Goal: Task Accomplishment & Management: Manage account settings

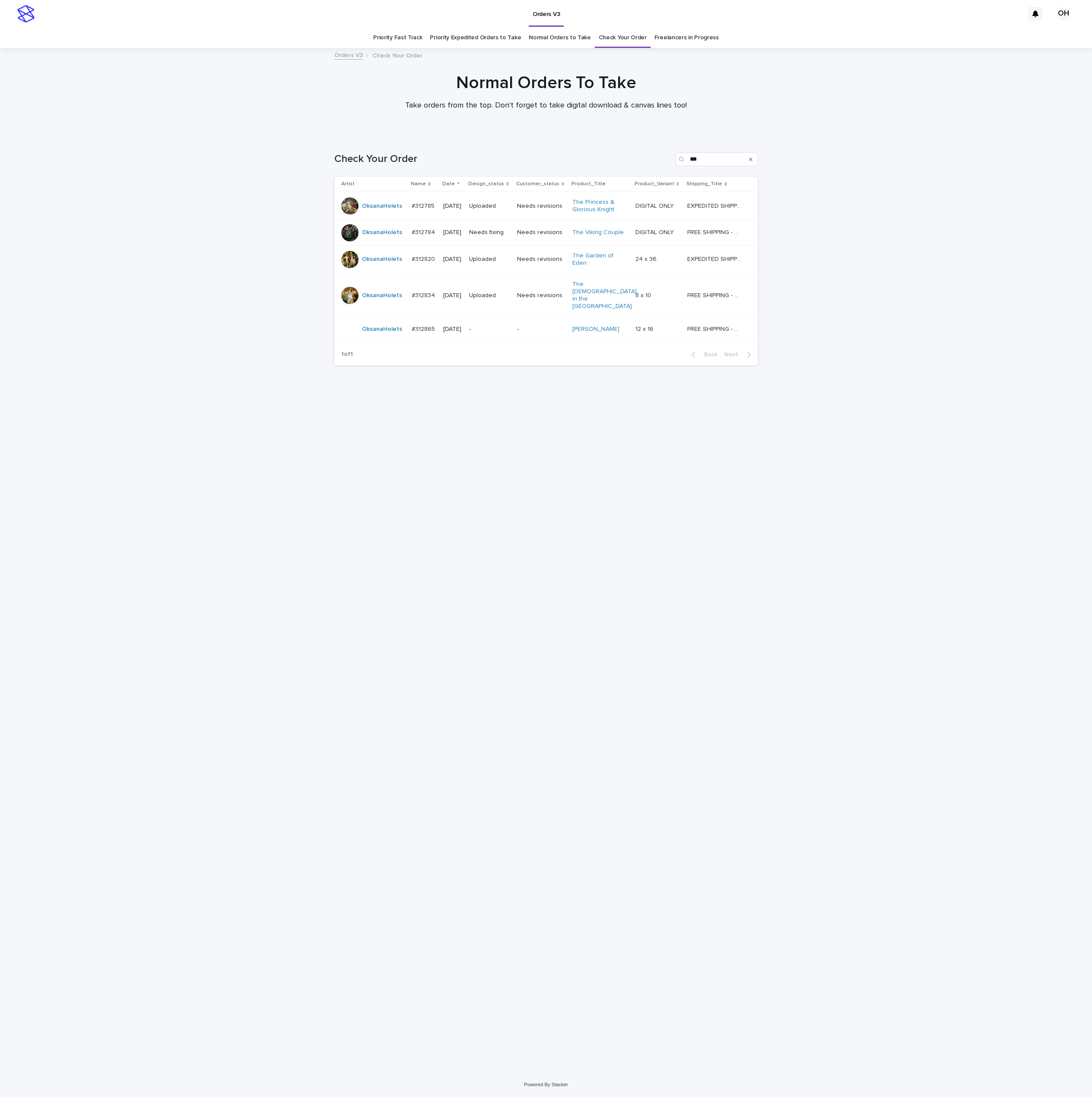
click at [417, 324] on p "#312865" at bounding box center [424, 328] width 25 height 9
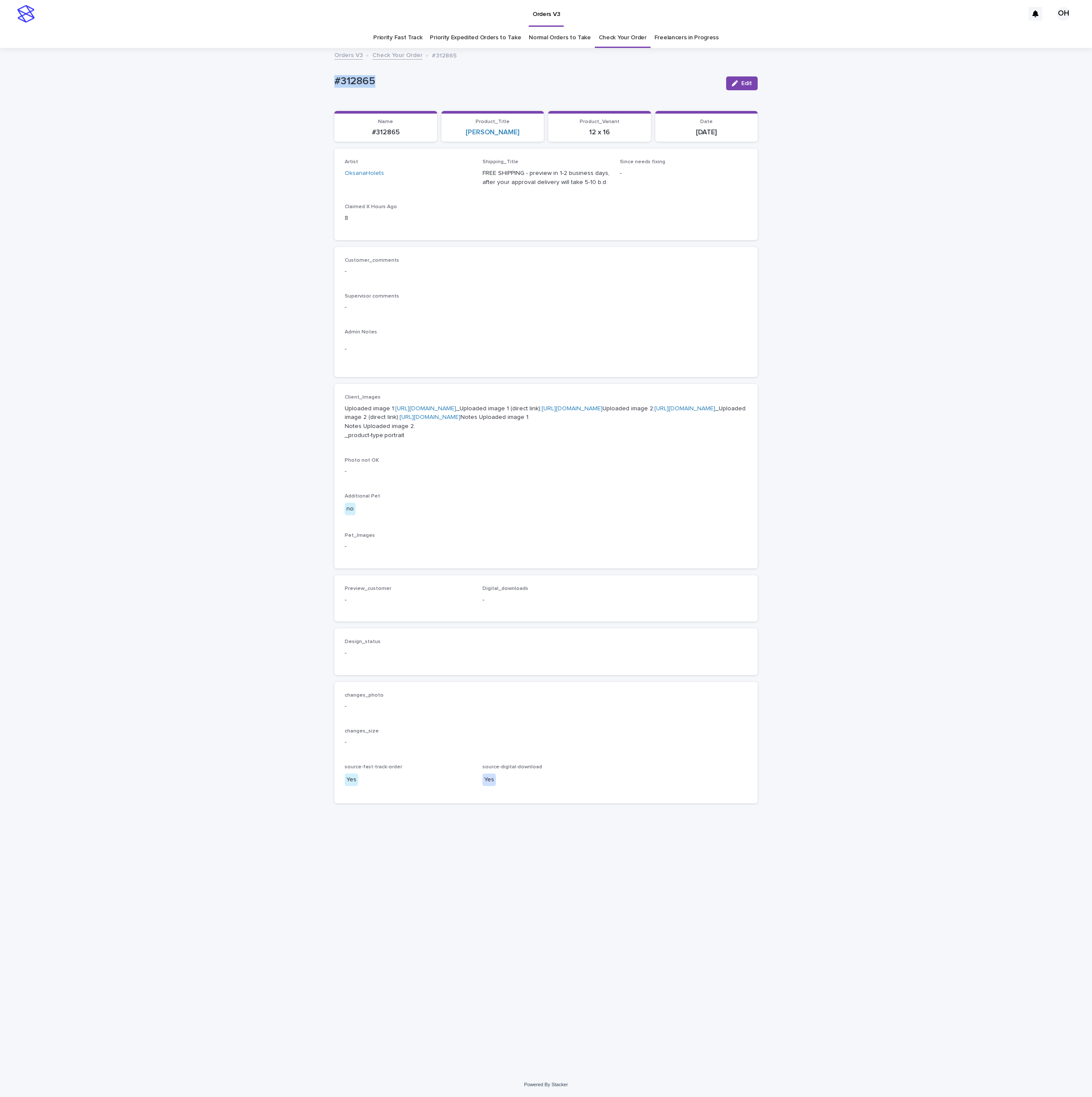
drag, startPoint x: 395, startPoint y: 88, endPoint x: 351, endPoint y: 80, distance: 44.7
click at [329, 86] on div "Loading... Saving… Loading... Saving… #312865 Edit #312865 Edit Sorry, there wa…" at bounding box center [546, 561] width 1092 height 1024
drag, startPoint x: 351, startPoint y: 80, endPoint x: 361, endPoint y: 81, distance: 10.0
copy p "#312865"
click at [578, 298] on div "Customer_comments - Supervisor comments - Admin Notes -" at bounding box center [546, 312] width 402 height 110
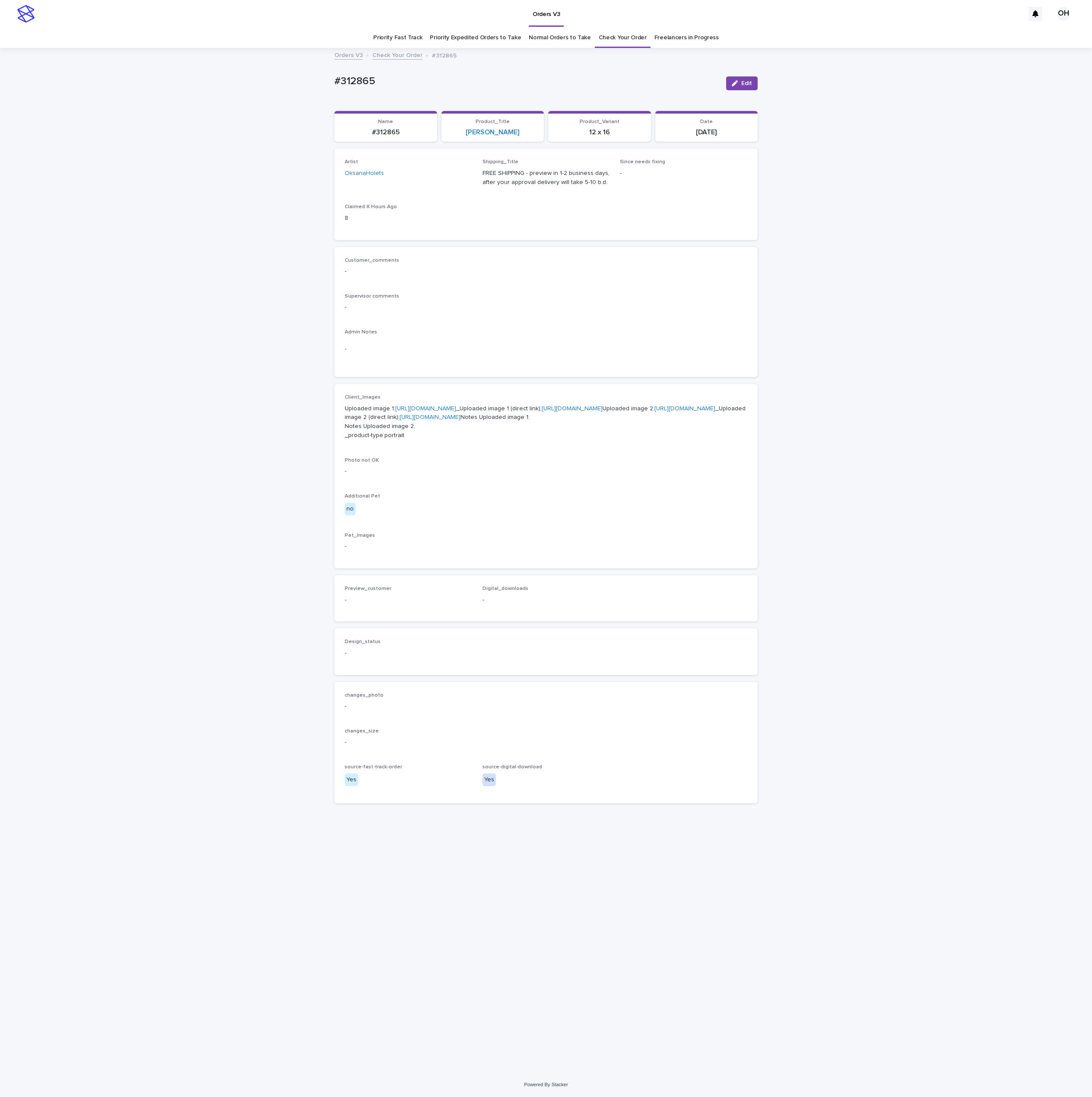
click at [525, 367] on div "Customer_comments - Supervisor comments - Admin Notes -" at bounding box center [546, 312] width 423 height 130
click at [654, 412] on link "[URL][DOMAIN_NAME]" at bounding box center [684, 409] width 61 height 6
click at [395, 413] on p "Uploaded image 1: [URL][DOMAIN_NAME] _Uploaded image 1 (direct link): [URL][DOM…" at bounding box center [546, 422] width 402 height 36
click at [399, 412] on link "[URL][DOMAIN_NAME]" at bounding box center [426, 409] width 61 height 6
drag, startPoint x: 378, startPoint y: 81, endPoint x: 319, endPoint y: 82, distance: 59.0
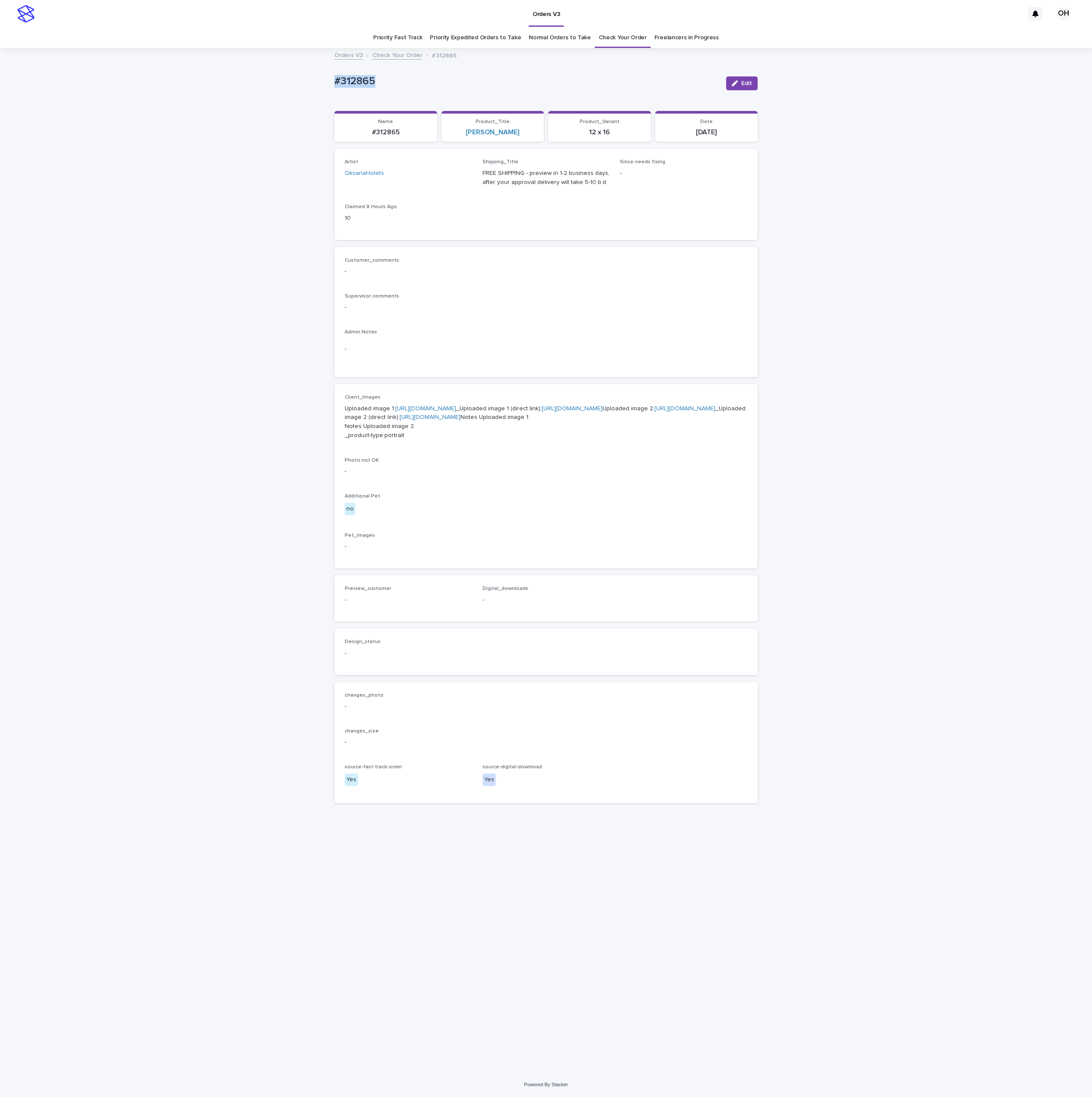
click at [317, 82] on div "Loading... Saving… Loading... Saving… #312865 Edit #312865 Edit Sorry, there wa…" at bounding box center [546, 561] width 1092 height 1024
copy p "#312865"
drag, startPoint x: 709, startPoint y: 283, endPoint x: 702, endPoint y: 268, distance: 16.6
click at [706, 274] on div "Customer_comments - Supervisor comments - Admin Notes -" at bounding box center [546, 312] width 402 height 110
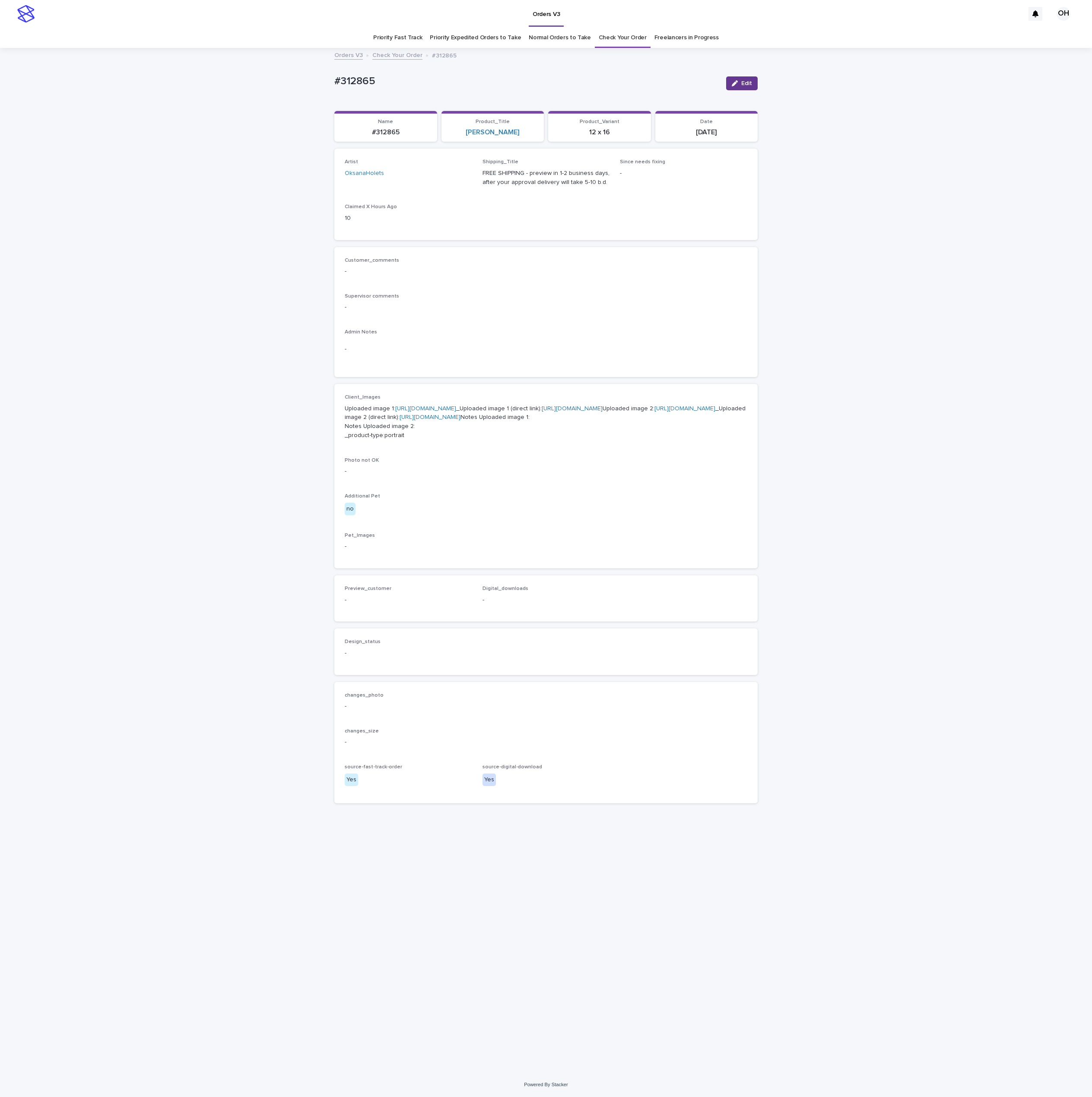
click at [754, 85] on button "Edit" at bounding box center [742, 83] width 32 height 14
click at [381, 618] on button "Add" at bounding box center [365, 611] width 41 height 14
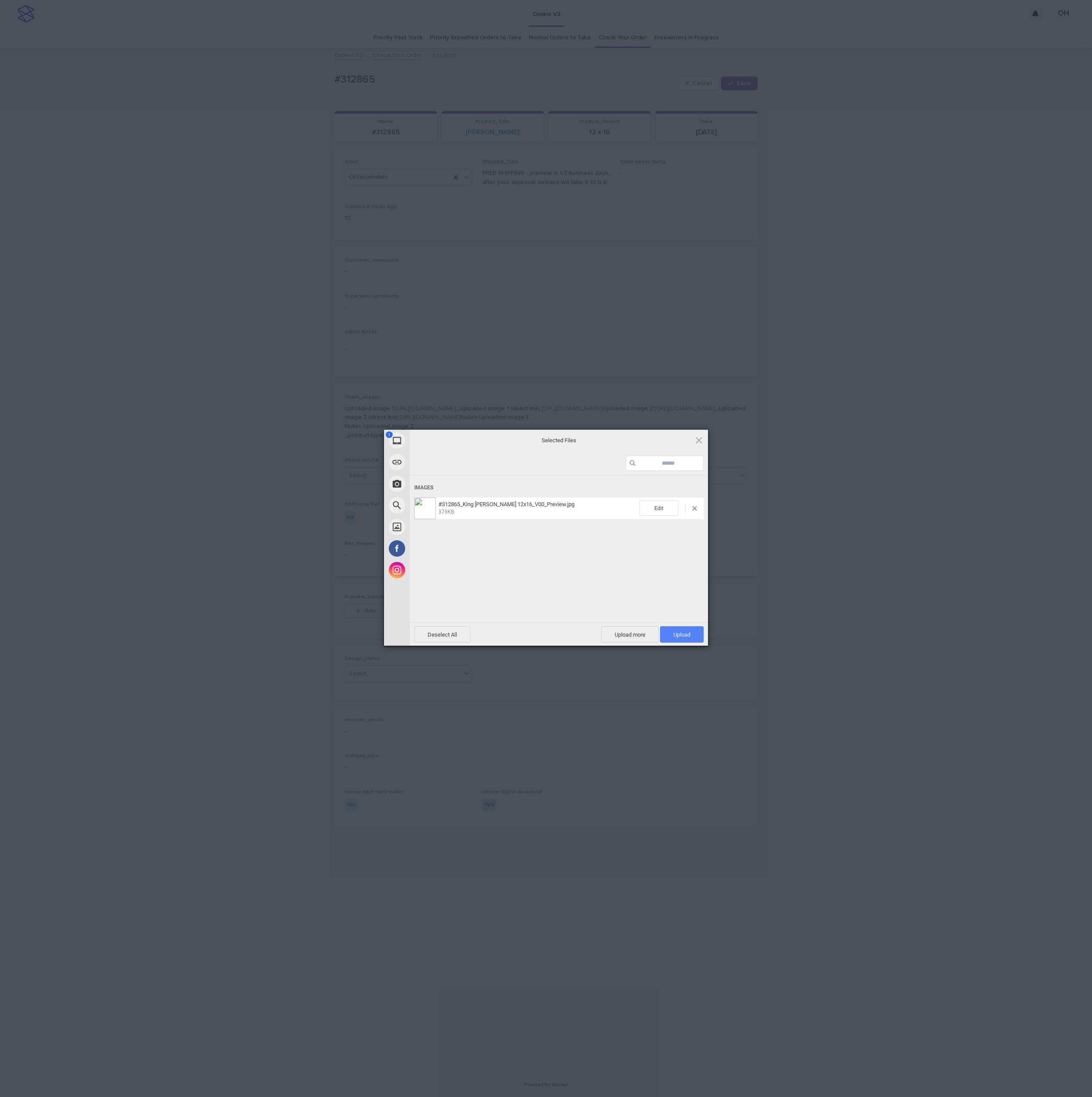
click at [681, 635] on span "Upload 1" at bounding box center [682, 634] width 17 height 6
click at [818, 589] on div "My Device Link (URL) Take Photo Web Search Unsplash Facebook Instagram Uploaded…" at bounding box center [546, 548] width 1092 height 1097
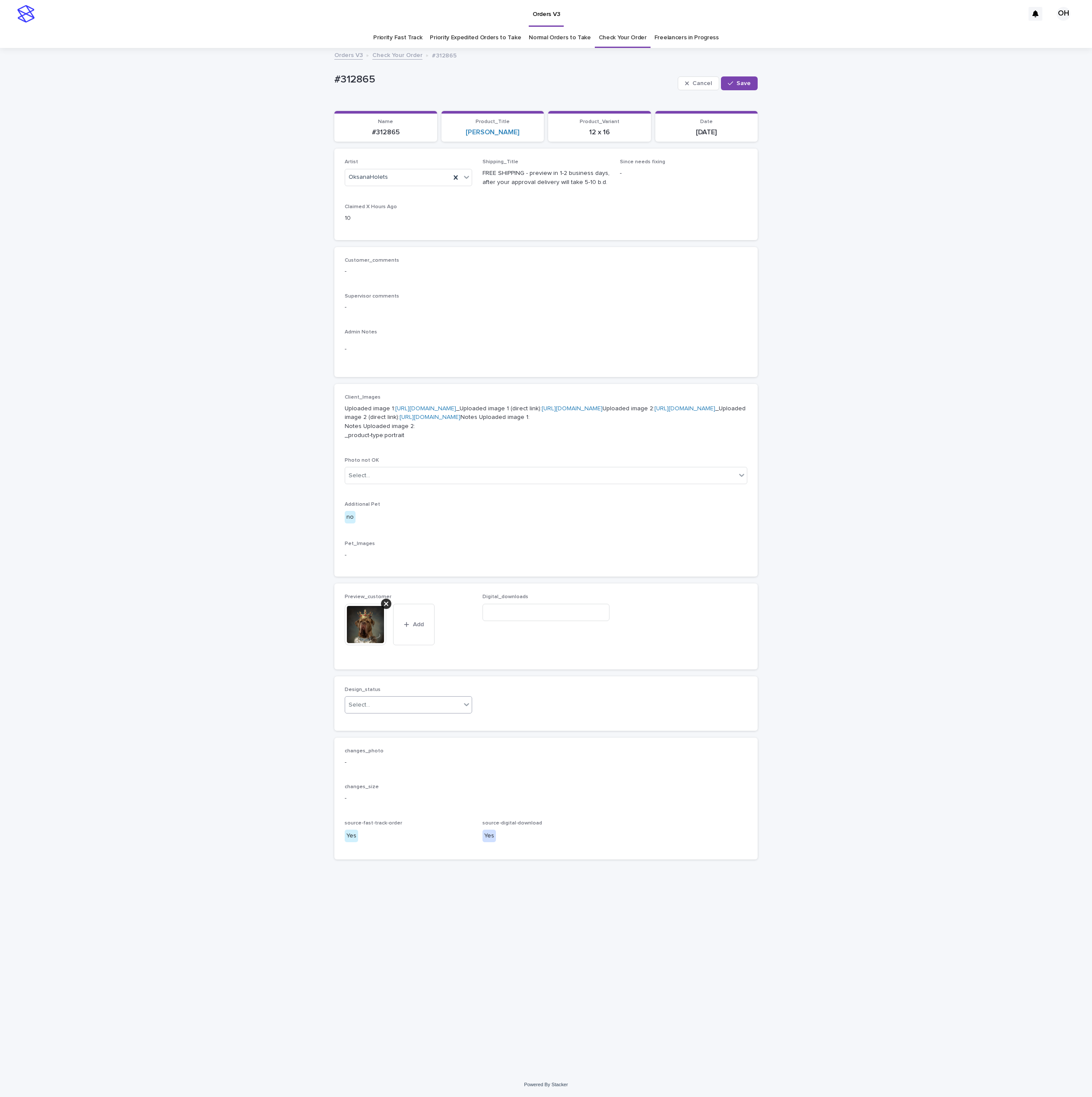
click at [373, 712] on div "Select..." at bounding box center [403, 705] width 116 height 14
click at [373, 803] on div "Uploaded" at bounding box center [408, 803] width 126 height 15
click at [757, 80] on button "Save" at bounding box center [739, 83] width 37 height 14
click at [639, 321] on div "Customer_comments - Supervisor comments - Admin Notes -" at bounding box center [546, 312] width 402 height 110
drag, startPoint x: 612, startPoint y: 337, endPoint x: 612, endPoint y: 308, distance: 29.0
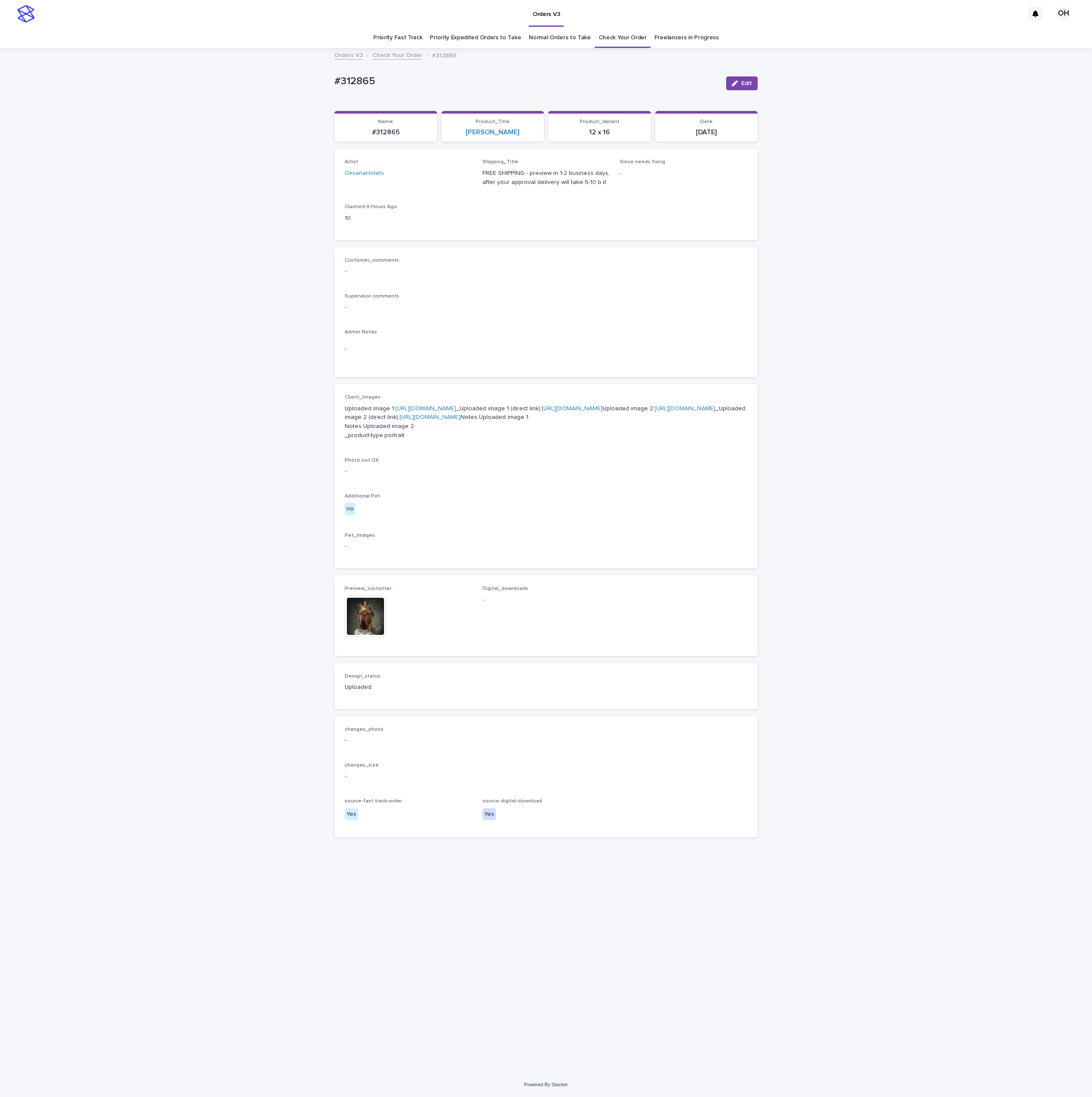
click at [614, 337] on div "Admin Notes -" at bounding box center [546, 348] width 402 height 38
drag, startPoint x: 447, startPoint y: 71, endPoint x: 312, endPoint y: 75, distance: 135.1
click at [312, 75] on div "Loading... Saving… Loading... Saving… #312865 Edit #312865 Edit Sorry, there wa…" at bounding box center [546, 561] width 1092 height 1024
copy p "#312865"
click at [742, 79] on button "Edit" at bounding box center [742, 83] width 32 height 14
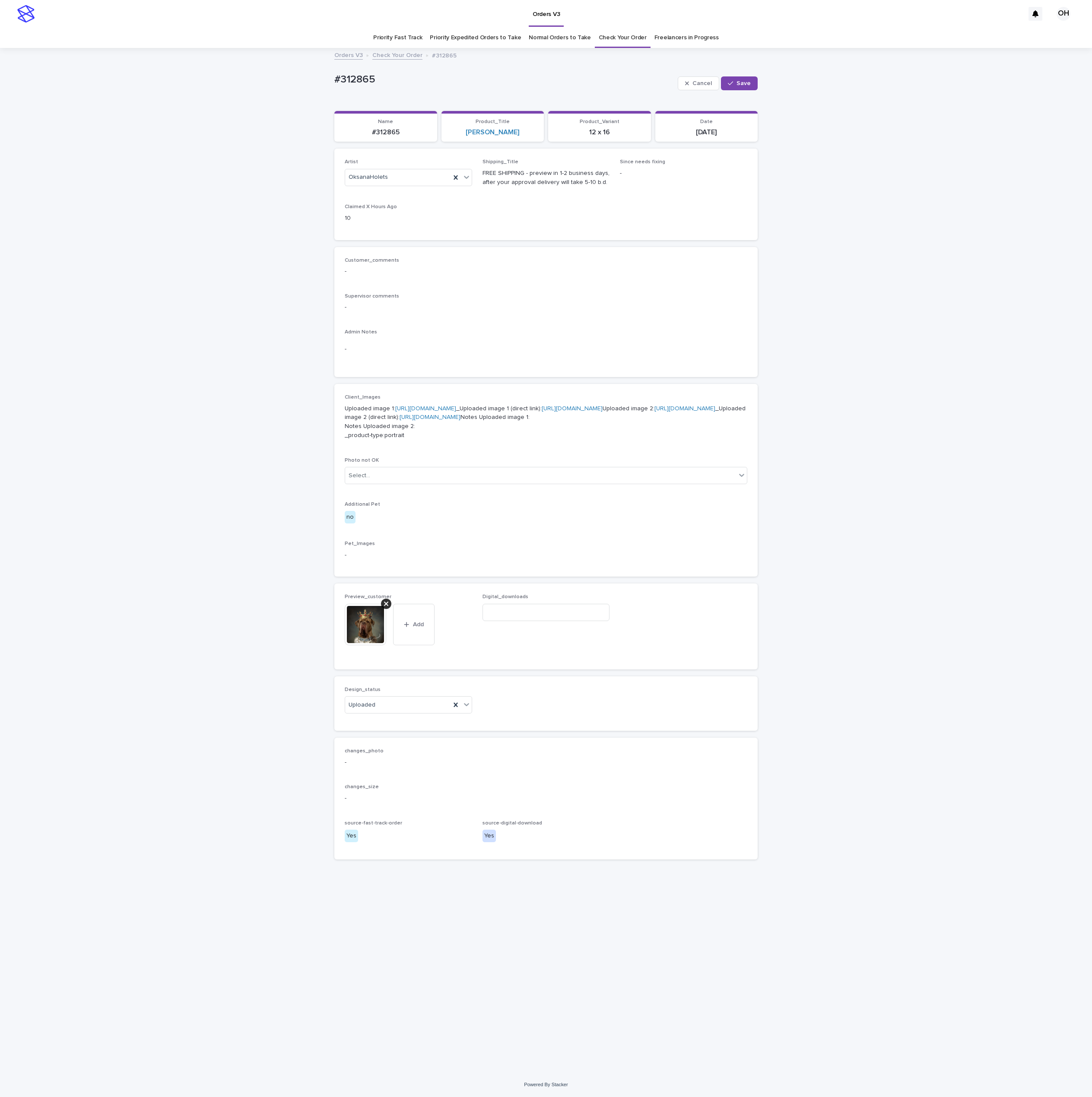
click at [557, 600] on p "Digital_downloads" at bounding box center [546, 597] width 127 height 6
click at [554, 621] on input at bounding box center [546, 612] width 127 height 17
paste input "**********"
type input "**********"
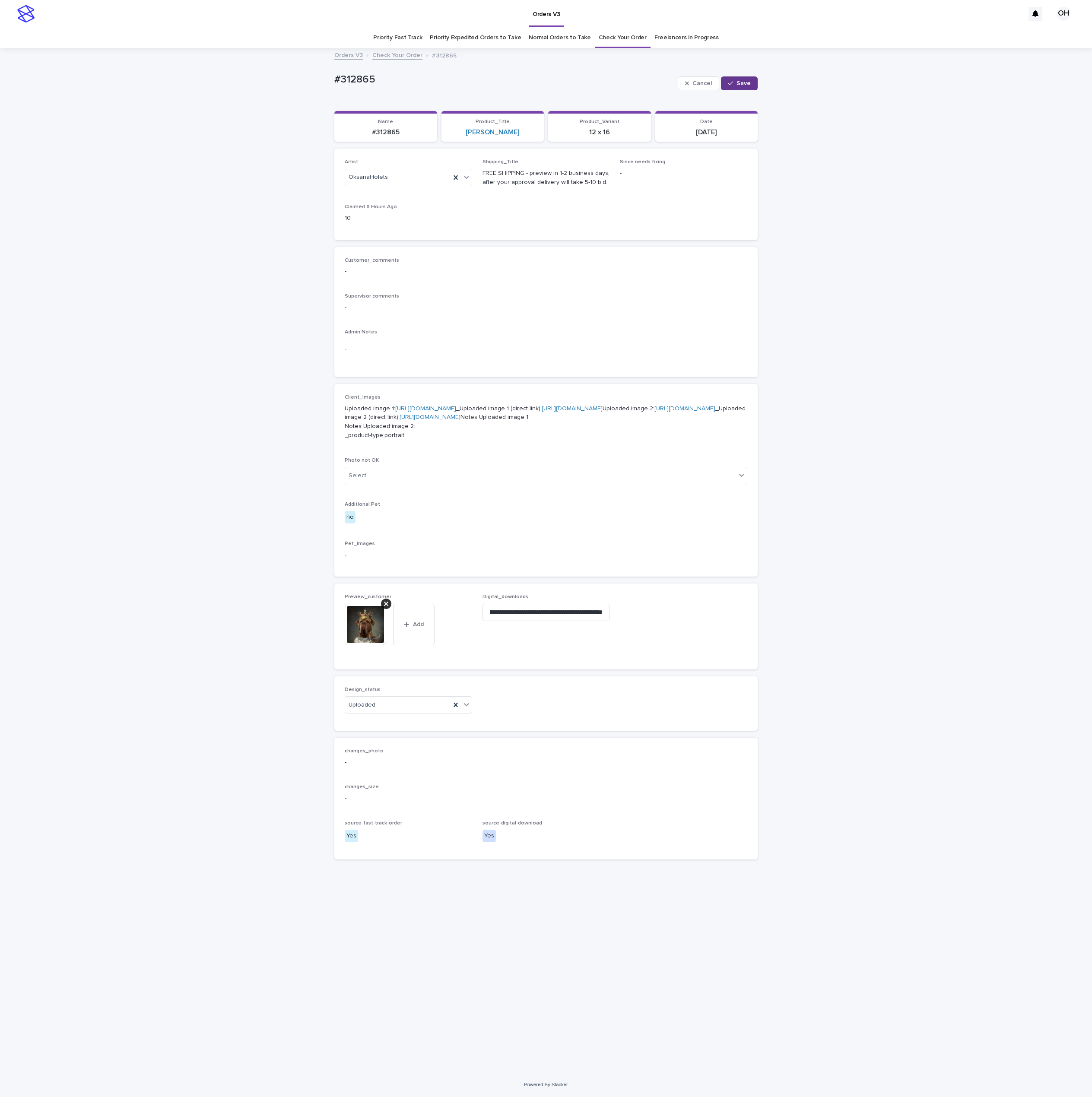
click at [742, 81] on span "Save" at bounding box center [743, 83] width 14 height 6
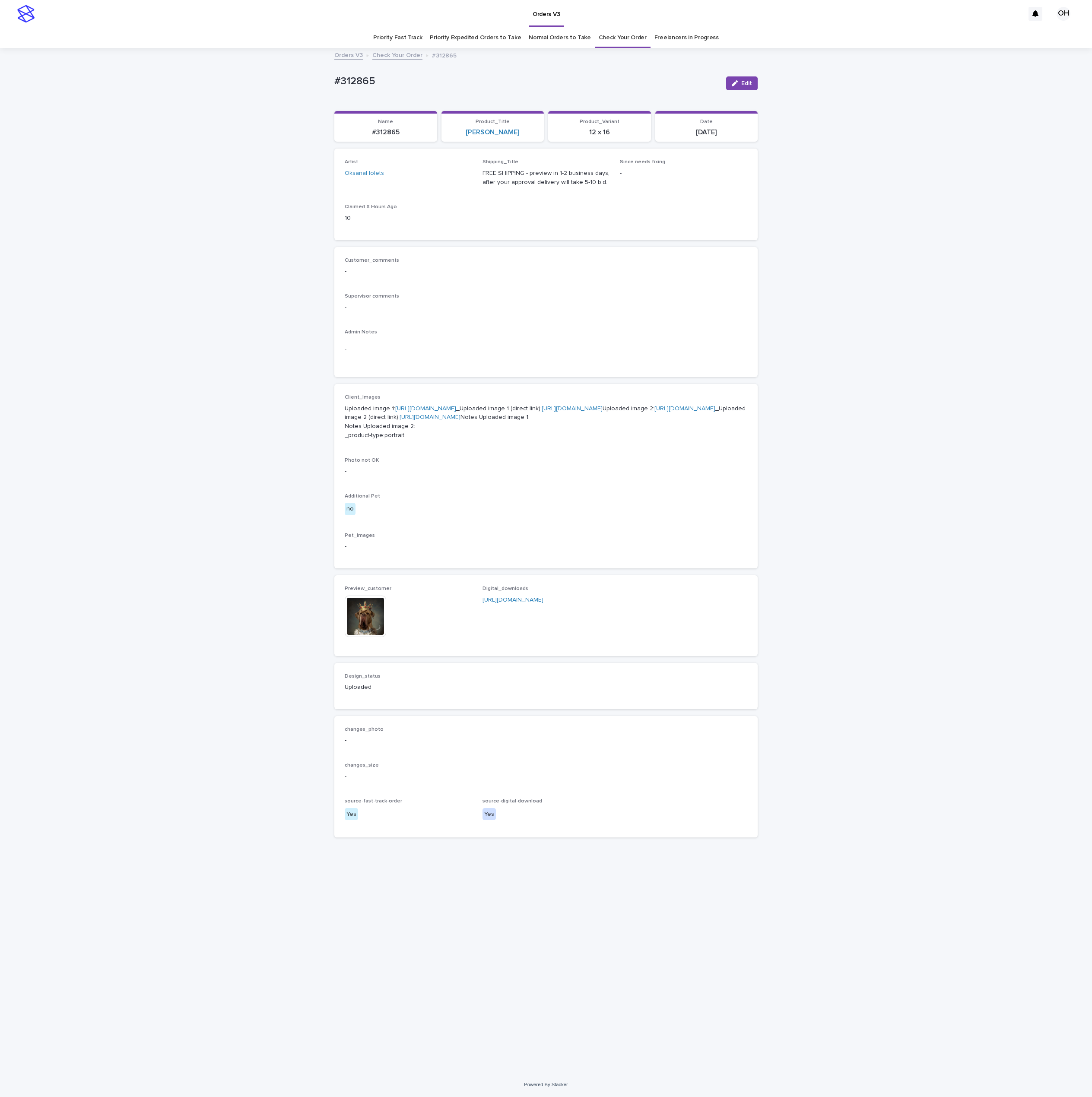
click at [585, 309] on p "-" at bounding box center [546, 307] width 402 height 9
click at [629, 36] on link "Check Your Order" at bounding box center [623, 38] width 48 height 20
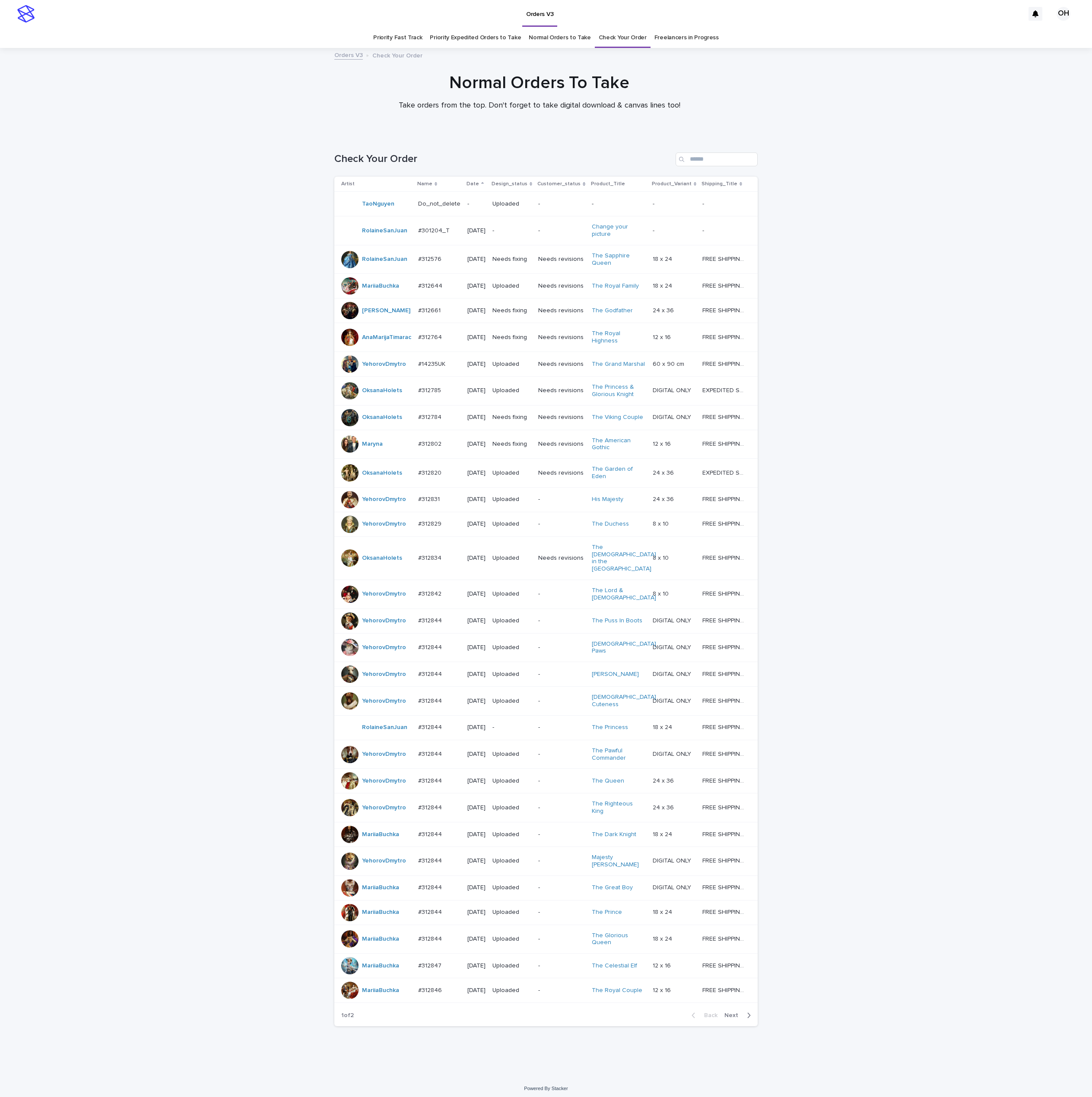
click at [418, 421] on p "#312784" at bounding box center [430, 417] width 25 height 9
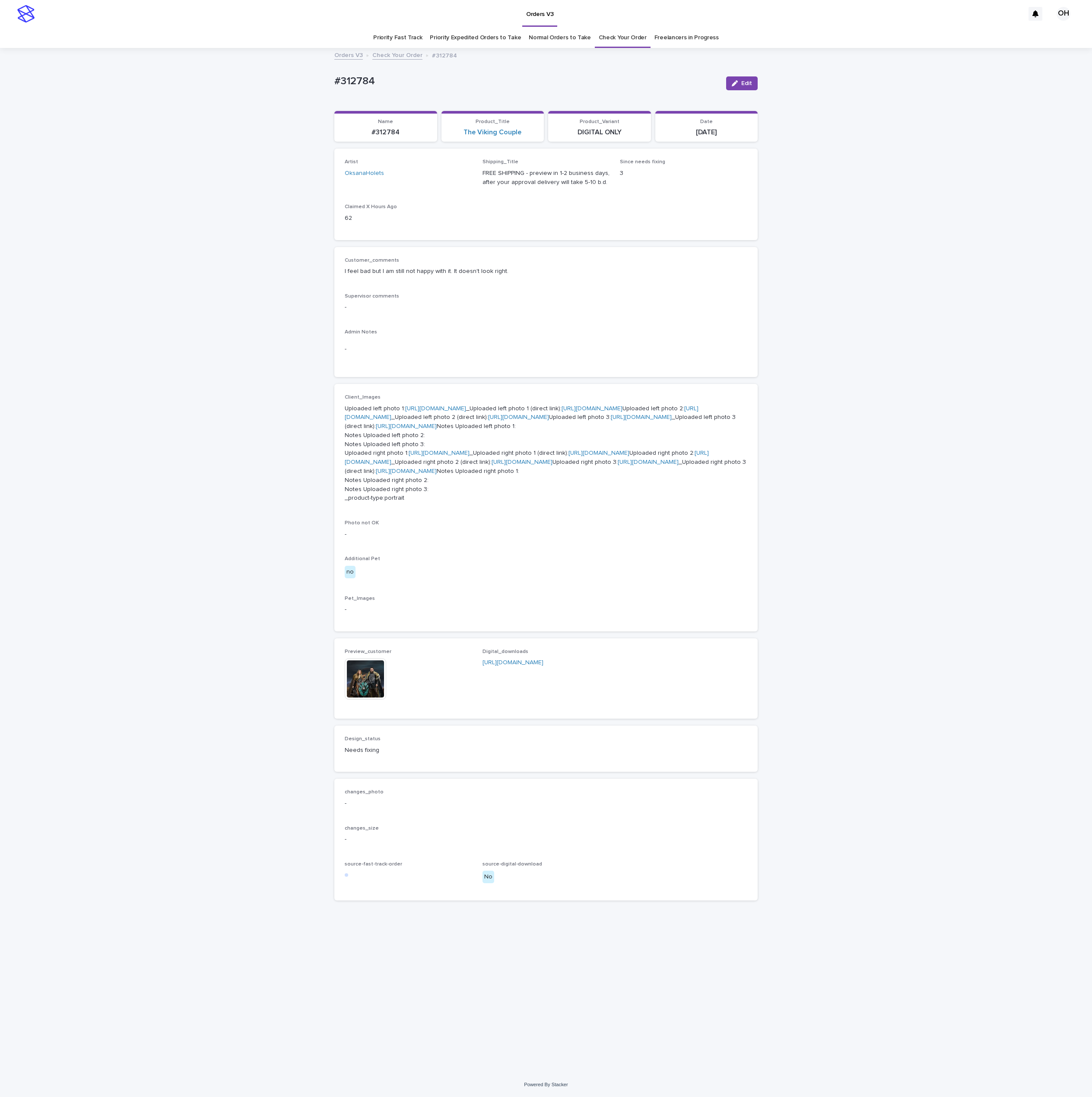
click at [365, 700] on img at bounding box center [365, 679] width 41 height 41
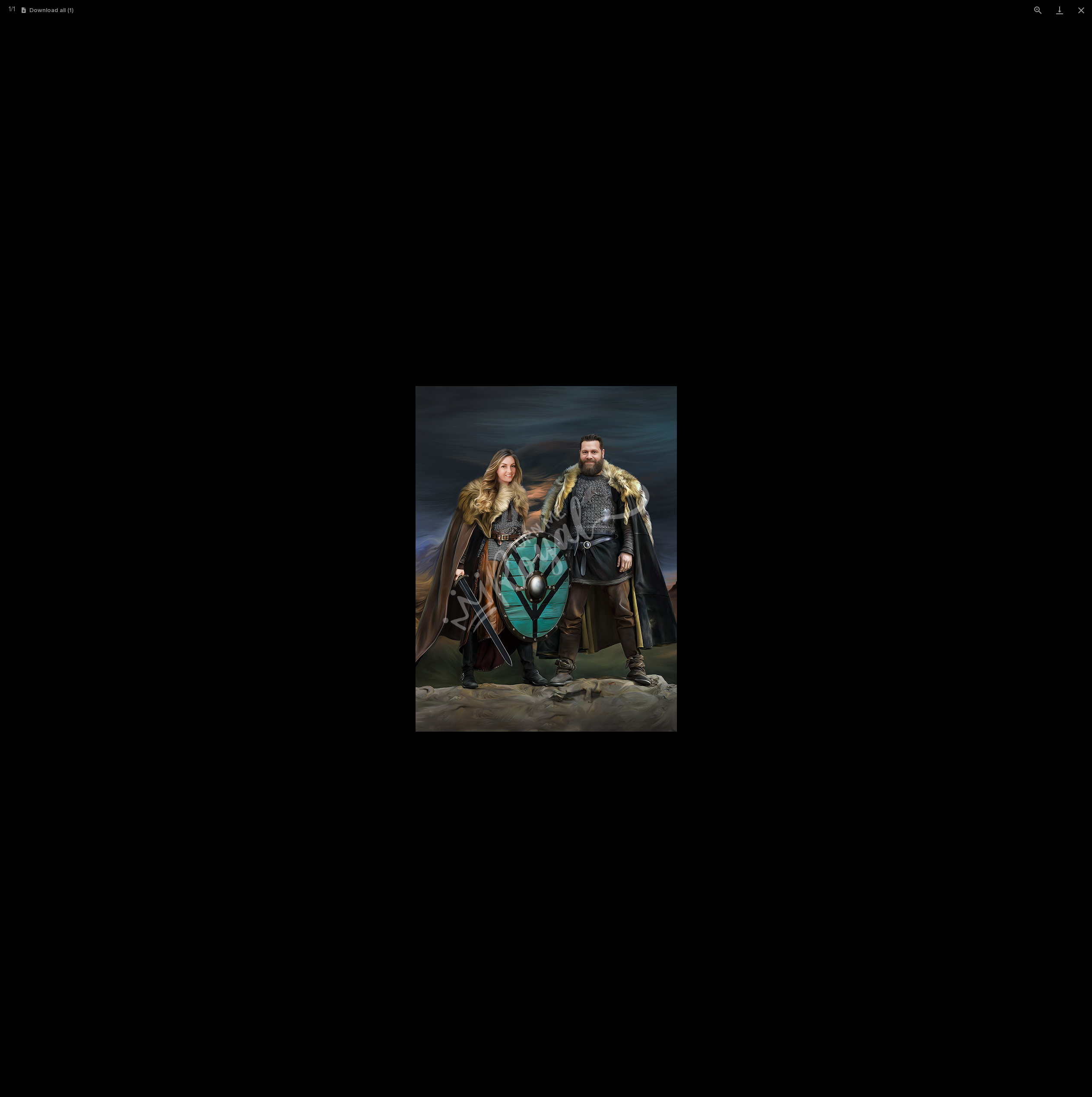
click at [858, 717] on picture at bounding box center [546, 558] width 1092 height 1077
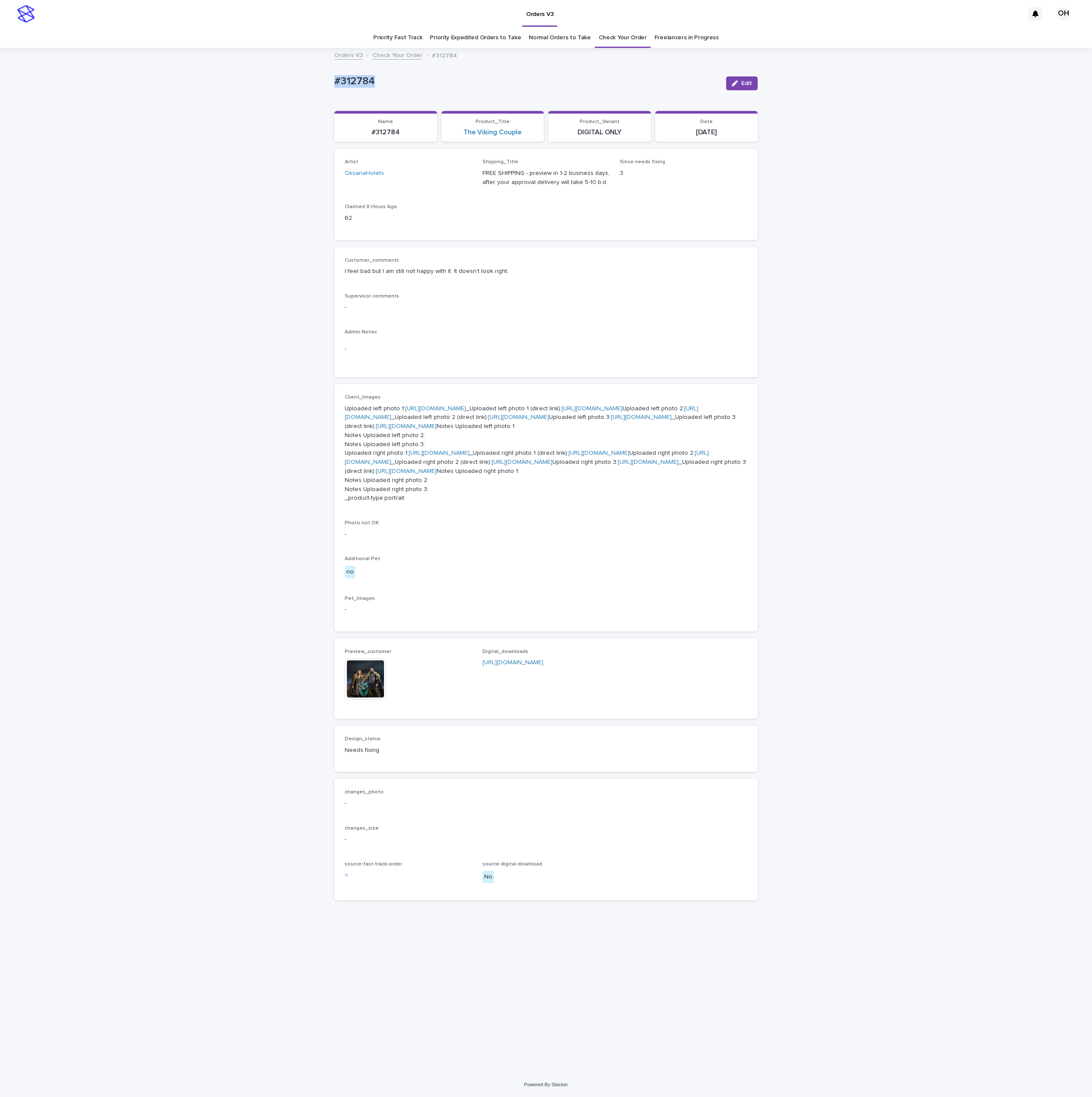
drag, startPoint x: 393, startPoint y: 82, endPoint x: 366, endPoint y: 74, distance: 28.2
click at [313, 76] on div "Loading... Saving… Loading... Saving… #312784 Edit #312784 Edit Sorry, there wa…" at bounding box center [546, 561] width 1092 height 1024
copy p "#312784"
click at [362, 700] on img at bounding box center [365, 679] width 41 height 41
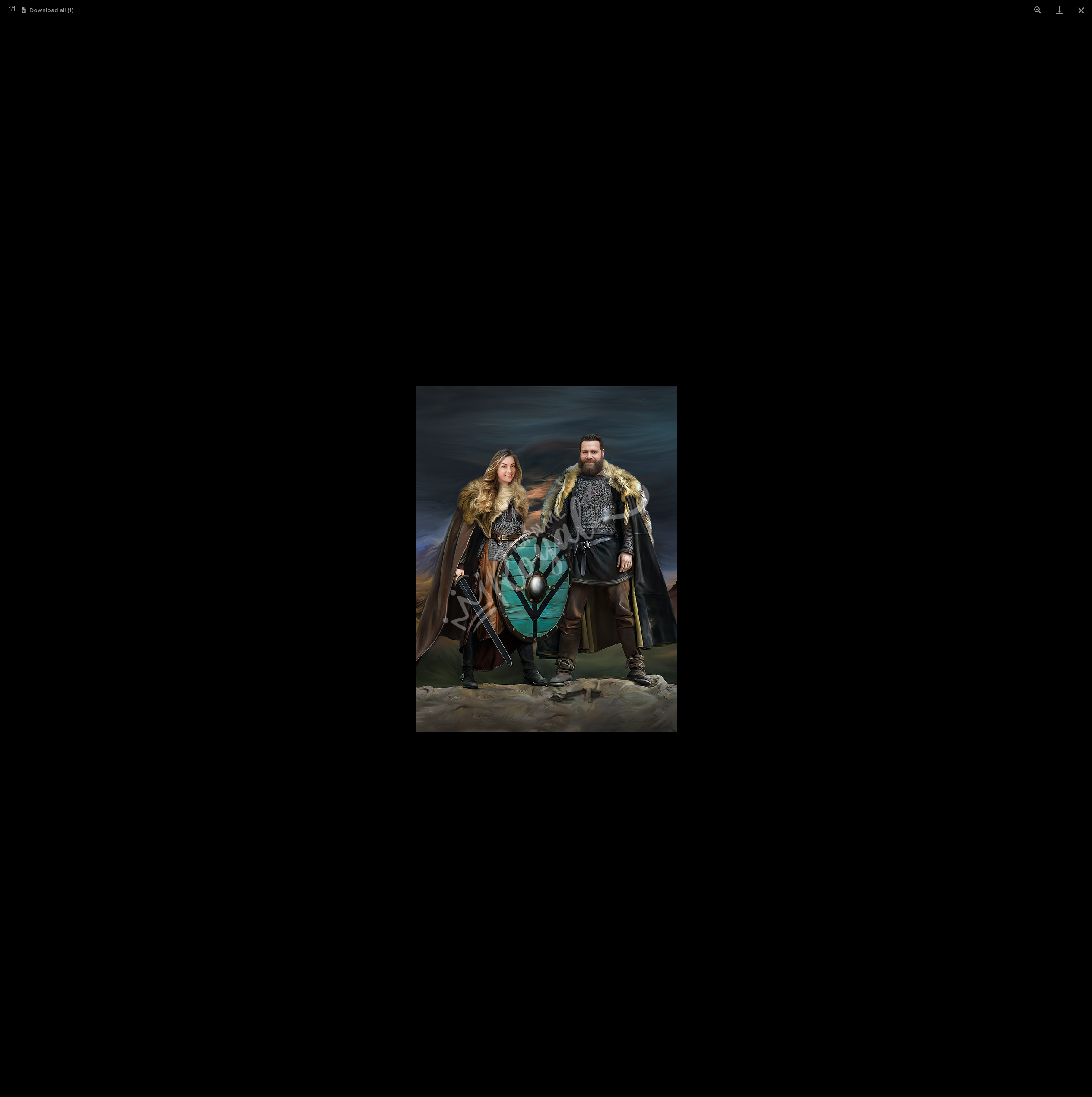
click at [718, 628] on picture at bounding box center [546, 558] width 1092 height 1077
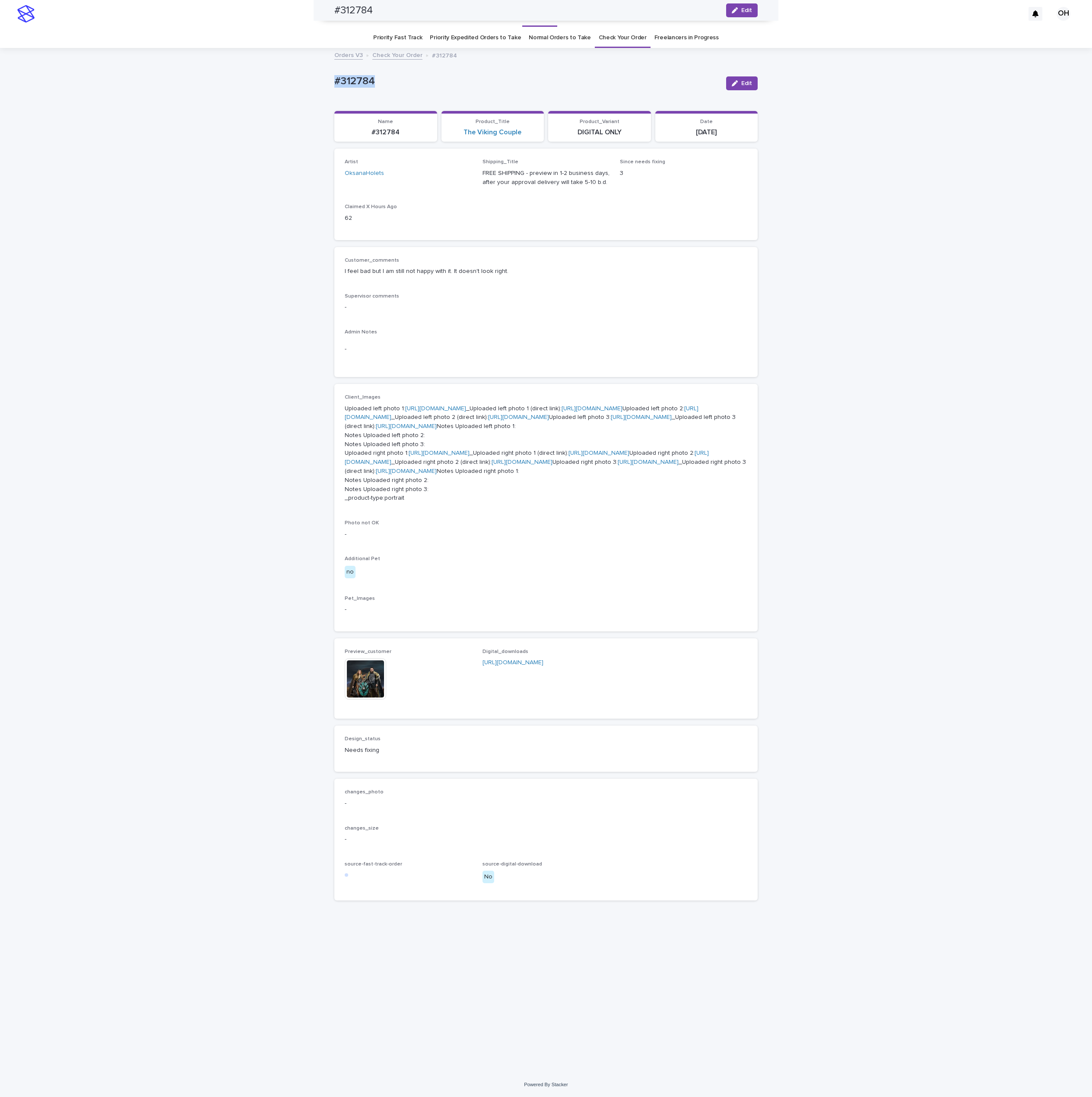
click at [362, 700] on img at bounding box center [365, 679] width 41 height 41
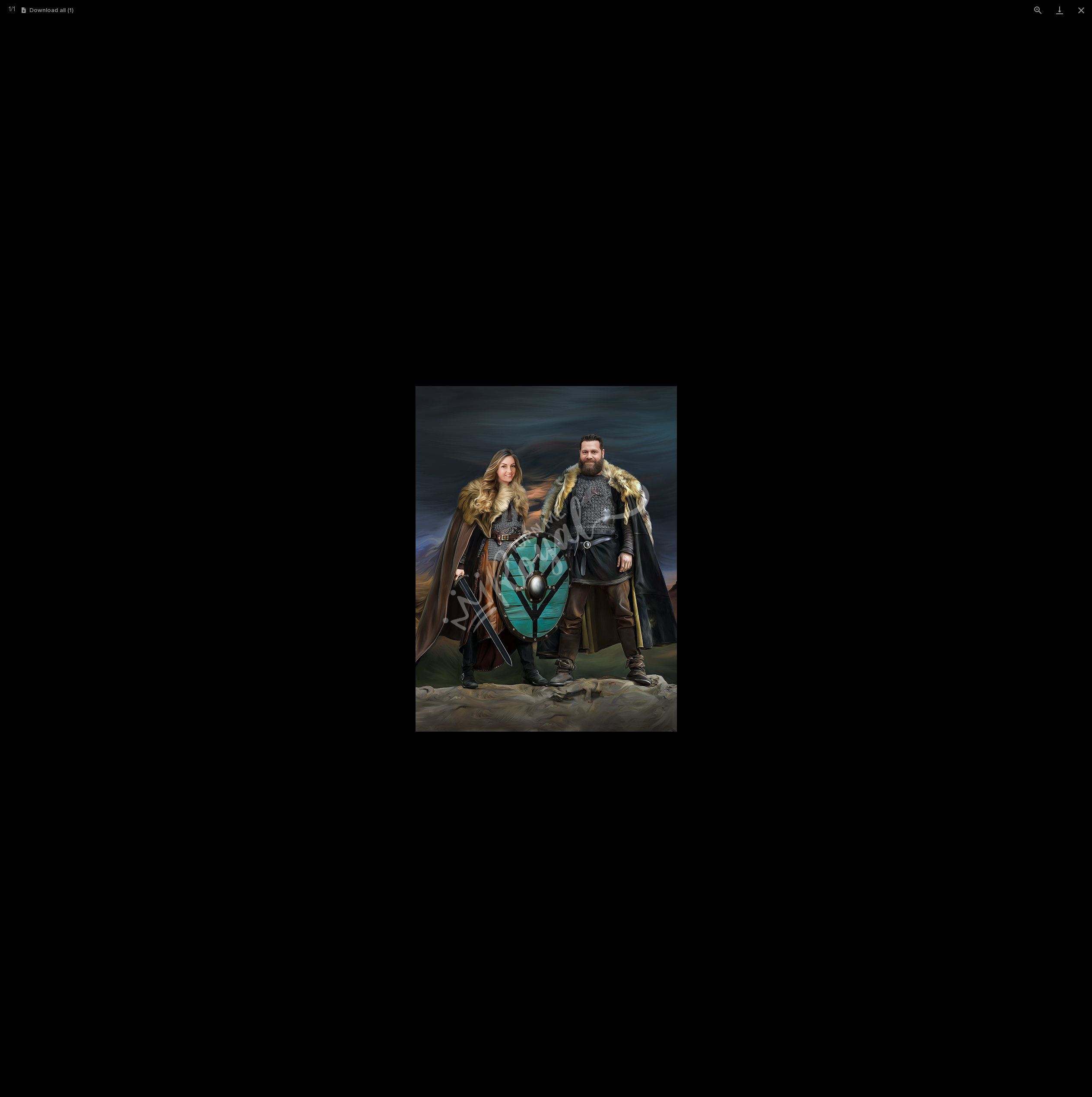
click at [805, 640] on picture at bounding box center [546, 558] width 1092 height 1077
